Goal: Complete application form

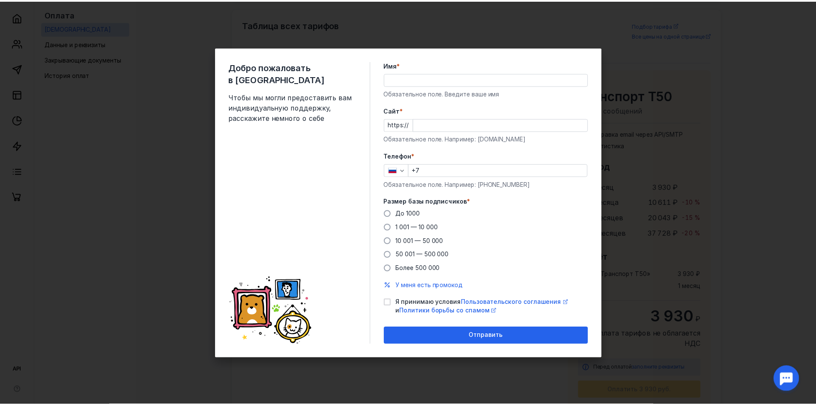
scroll to position [555, 0]
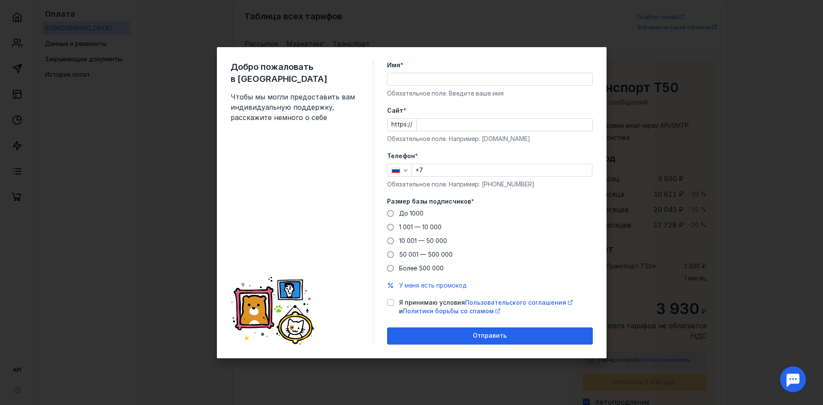
click at [622, 103] on div "Добро пожаловать в Sendsay Чтобы мы могли предоставить вам индивидуальную подде…" at bounding box center [411, 202] width 823 height 405
click at [658, 47] on div "Добро пожаловать в Sendsay Чтобы мы могли предоставить вам индивидуальную подде…" at bounding box center [411, 202] width 823 height 405
drag, startPoint x: 660, startPoint y: 46, endPoint x: 478, endPoint y: 72, distance: 183.1
click at [606, 55] on div "Добро пожаловать в Sendsay Чтобы мы могли предоставить вам индивидуальную подде…" at bounding box center [411, 202] width 823 height 405
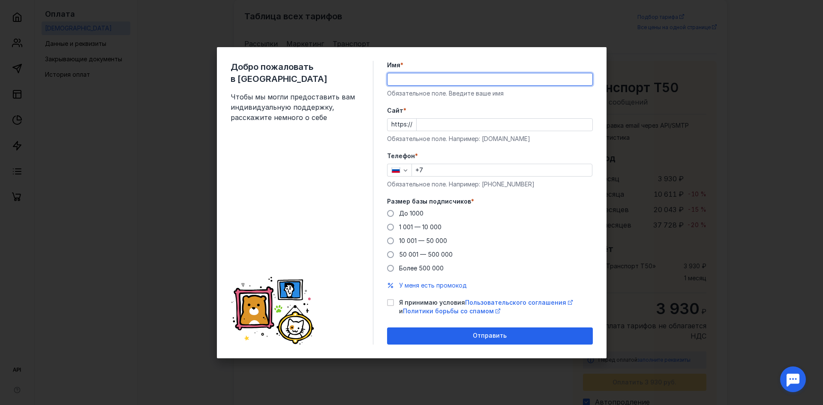
click at [434, 82] on input "Имя *" at bounding box center [489, 79] width 205 height 12
type input "C"
click at [438, 77] on input "Lvbnhbq" at bounding box center [489, 79] width 205 height 12
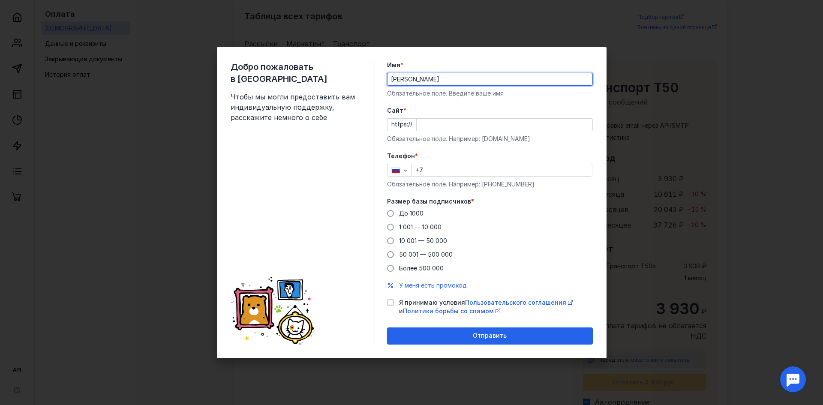
type input "Дмитрий"
click at [480, 128] on input "Cайт *" at bounding box center [505, 125] width 176 height 12
paste input "b24.sports-tech.ru"
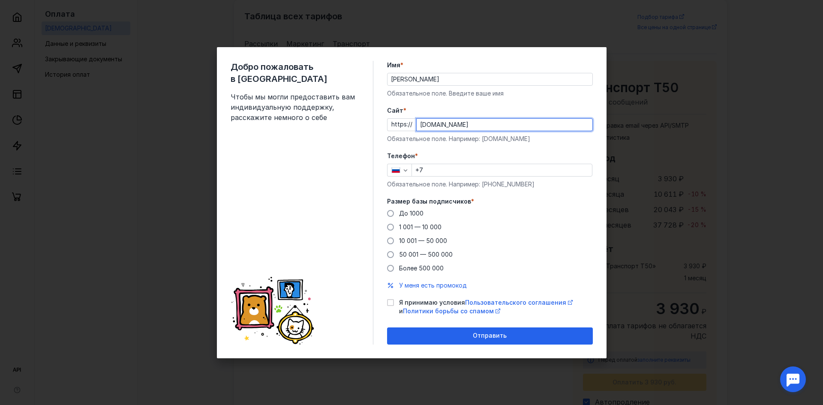
type input "b24.sports-tech.ru"
click at [454, 172] on input "+7" at bounding box center [502, 170] width 180 height 12
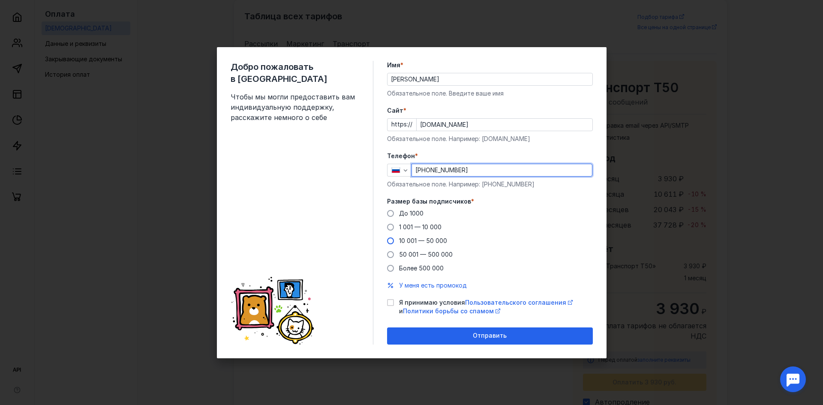
type input "+7 903 176-31-42"
click at [432, 238] on span "10 001 — 50 000" at bounding box center [423, 240] width 48 height 7
click at [0, 0] on input "10 001 — 50 000" at bounding box center [0, 0] width 0 height 0
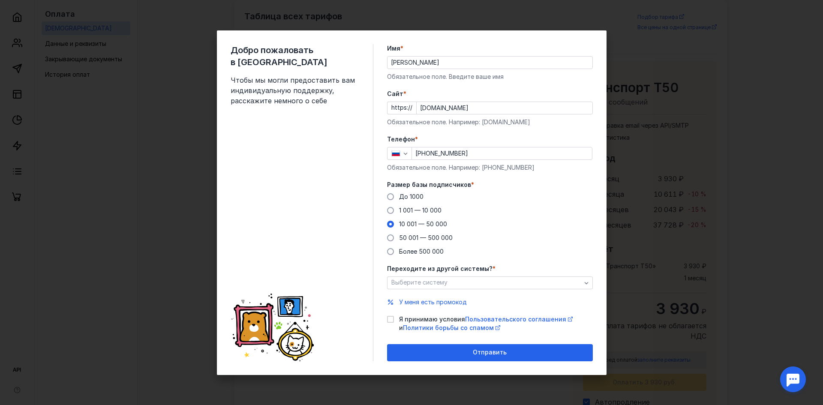
click at [390, 324] on label "Я принимаю условия Пользовательского соглашения и Политики борьбы со спамом" at bounding box center [490, 323] width 206 height 17
click at [390, 321] on input "Я принимаю условия Пользовательского соглашения и Политики борьбы со спамом" at bounding box center [390, 318] width 6 height 6
checkbox input "true"
drag, startPoint x: 417, startPoint y: 345, endPoint x: 447, endPoint y: 333, distance: 31.8
click at [417, 345] on div "Отправить" at bounding box center [490, 352] width 206 height 17
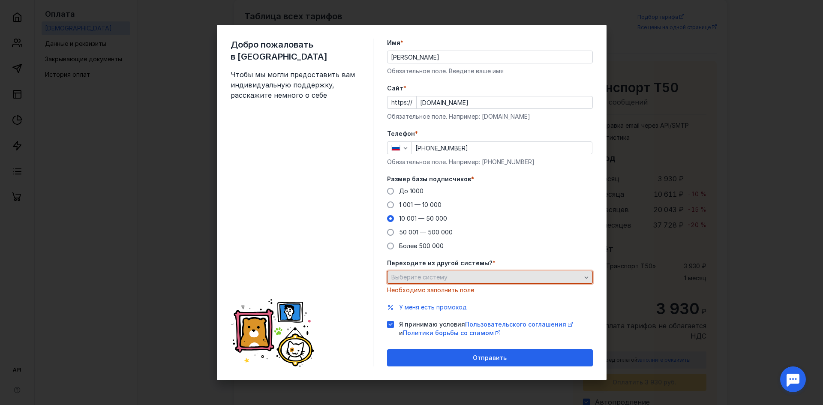
click at [477, 278] on div "Выберите систему" at bounding box center [486, 277] width 194 height 7
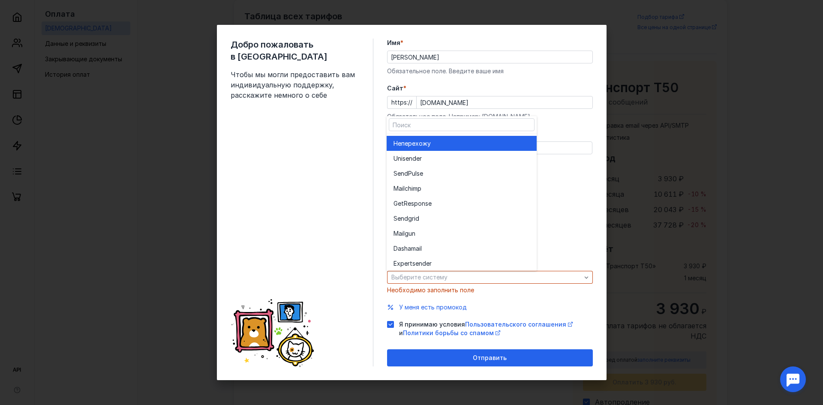
click at [503, 140] on div "Не перехожу" at bounding box center [461, 143] width 136 height 9
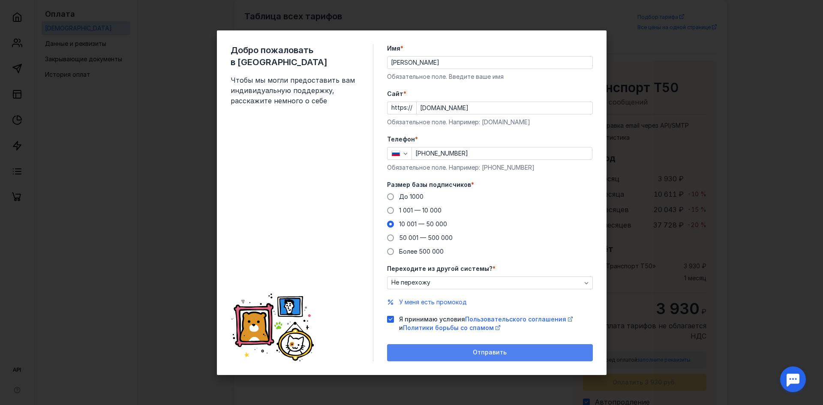
click at [494, 359] on div "Отправить" at bounding box center [490, 352] width 206 height 17
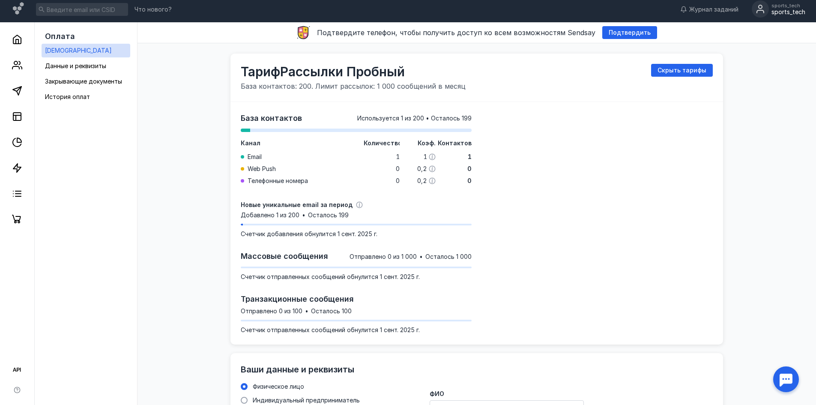
scroll to position [0, 0]
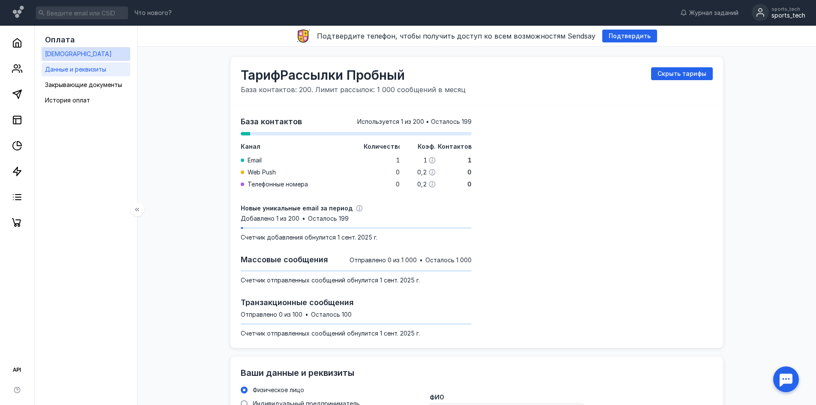
click at [102, 69] on span "Данные и реквизиты" at bounding box center [75, 69] width 61 height 7
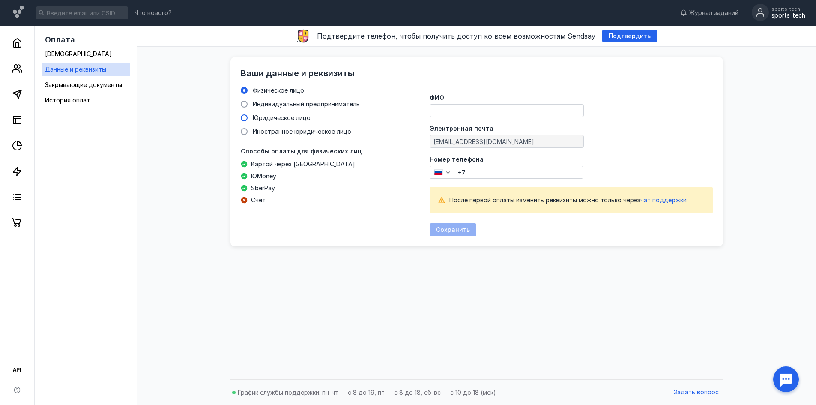
click at [282, 119] on span "Юридическое лицо" at bounding box center [282, 117] width 58 height 7
click at [0, 0] on input "Юридическое лицо" at bounding box center [0, 0] width 0 height 0
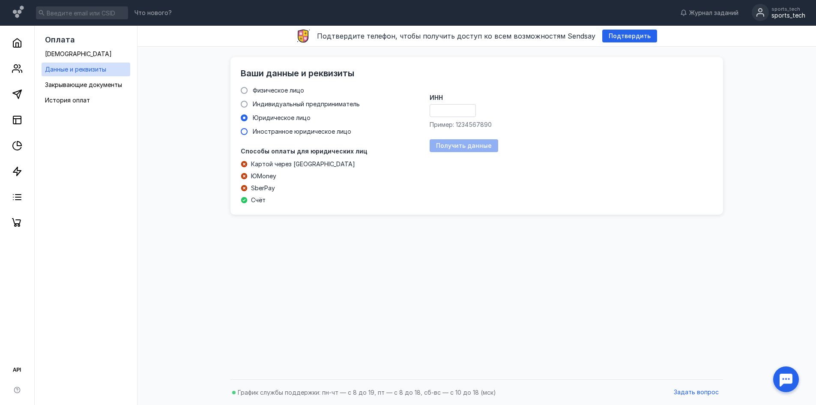
click at [282, 135] on div "Иностранное юридическое лицо" at bounding box center [302, 131] width 99 height 9
click at [0, 0] on input "Иностранное юридическое лицо" at bounding box center [0, 0] width 0 height 0
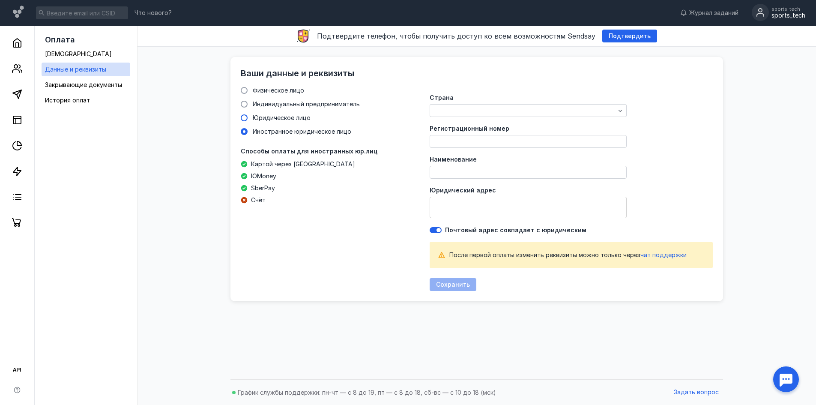
click at [285, 118] on span "Юридическое лицо" at bounding box center [282, 117] width 58 height 7
click at [0, 0] on input "Юридическое лицо" at bounding box center [0, 0] width 0 height 0
